Goal: Task Accomplishment & Management: Use online tool/utility

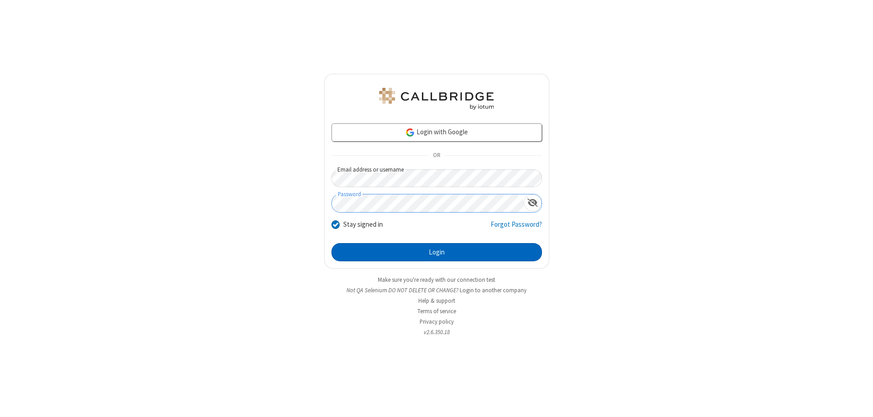
click at [437, 252] on button "Login" at bounding box center [437, 252] width 211 height 18
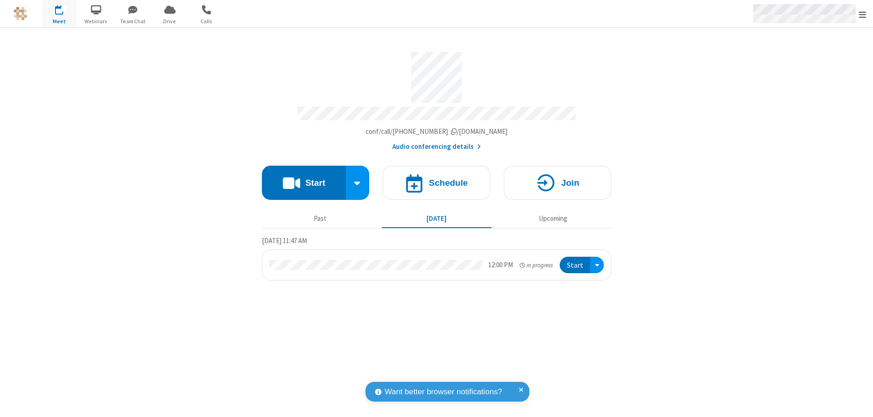
click at [863, 14] on span "Open menu" at bounding box center [862, 14] width 7 height 9
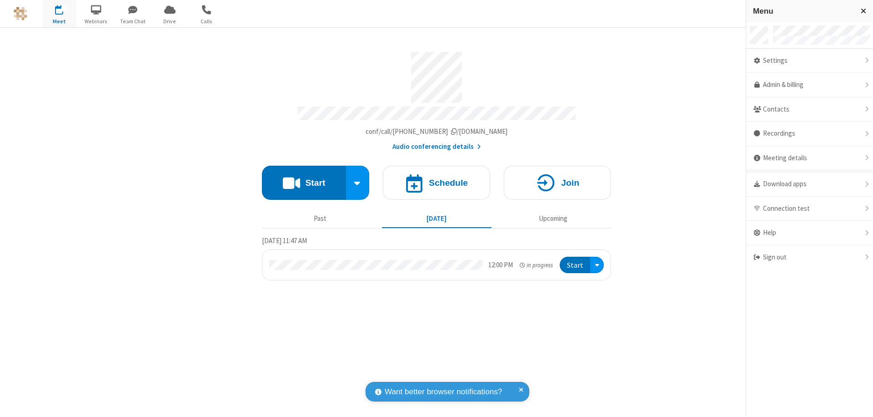
click at [170, 21] on span "Drive" at bounding box center [170, 21] width 34 height 8
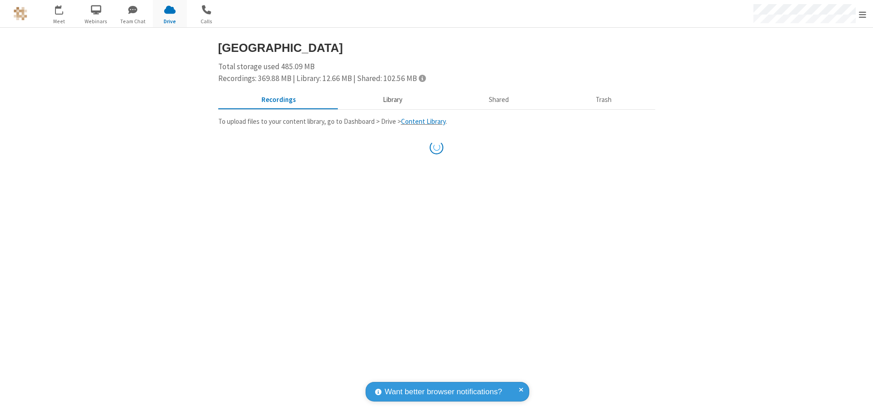
click at [388, 100] on button "Library" at bounding box center [392, 99] width 106 height 17
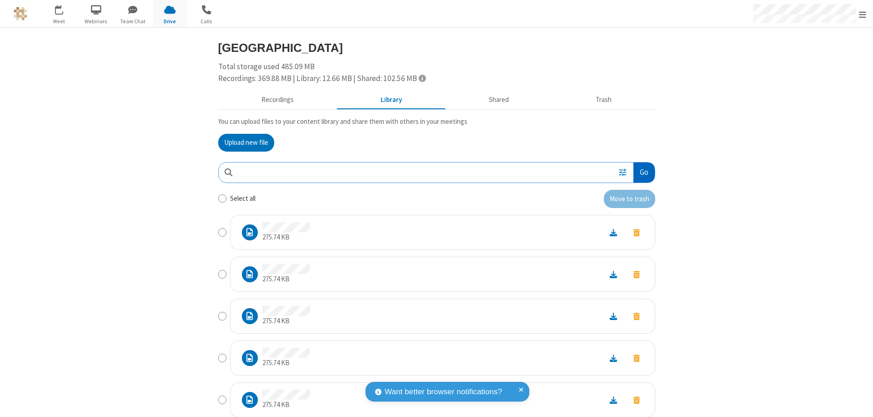
click at [640, 172] on button "Go" at bounding box center [644, 172] width 21 height 20
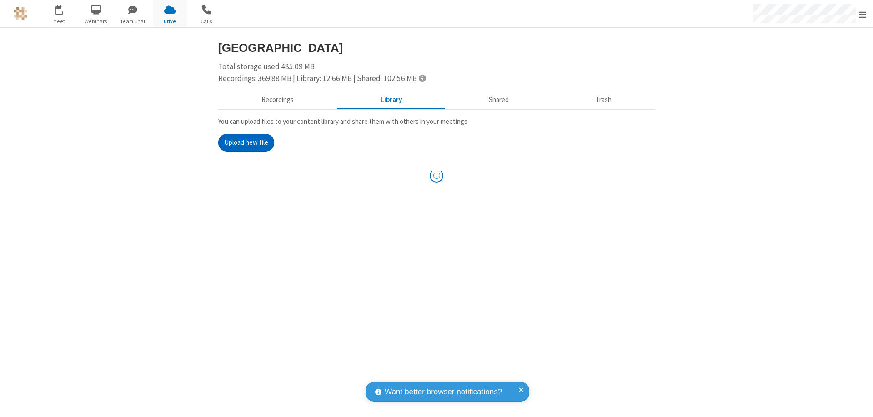
click at [242, 142] on button "Upload new file" at bounding box center [246, 143] width 56 height 18
